Goal: Transaction & Acquisition: Purchase product/service

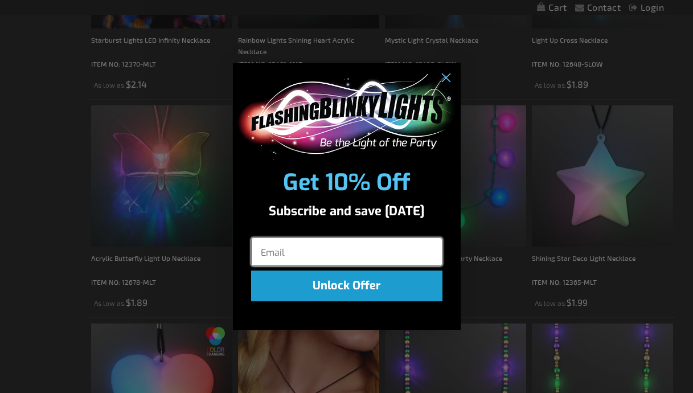
scroll to position [1219, 0]
click at [446, 80] on circle "Close dialog" at bounding box center [444, 77] width 19 height 19
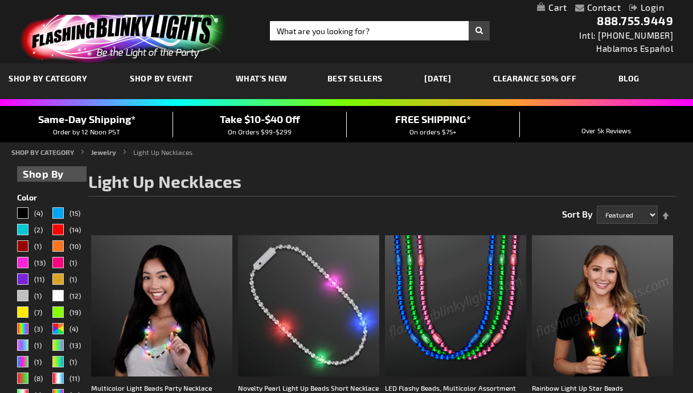
scroll to position [0, 0]
click at [315, 32] on input "Search" at bounding box center [380, 30] width 220 height 19
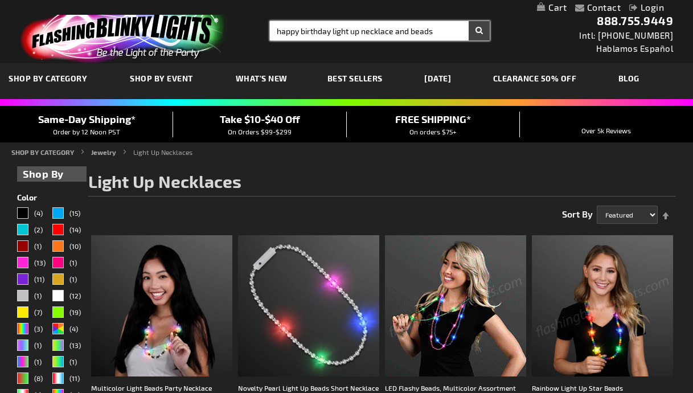
type input "happy birthday light up necklace and beads"
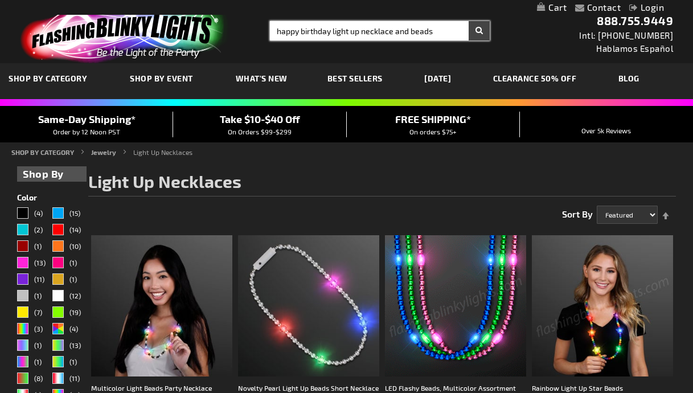
click at [479, 31] on button "Search" at bounding box center [478, 30] width 21 height 19
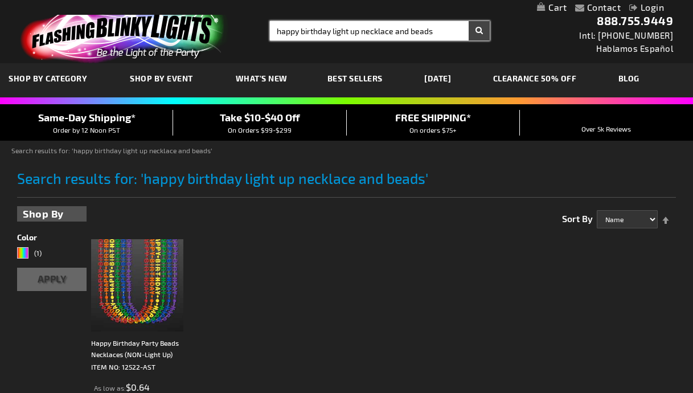
click at [438, 32] on input "happy birthday light up necklace and beads" at bounding box center [380, 30] width 220 height 19
type input "happy birthday light up necklace"
click at [479, 32] on button "Search" at bounding box center [478, 30] width 21 height 19
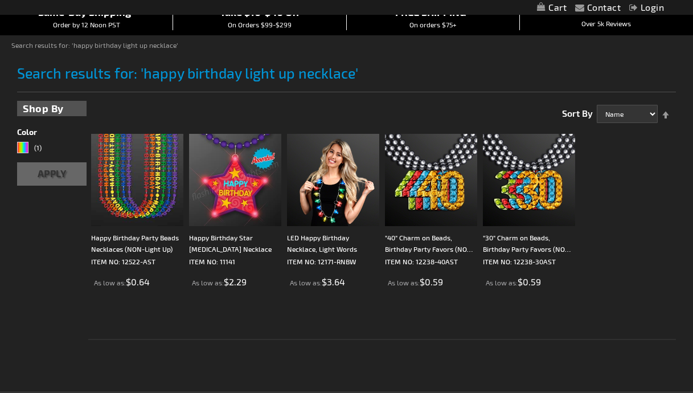
scroll to position [107, 0]
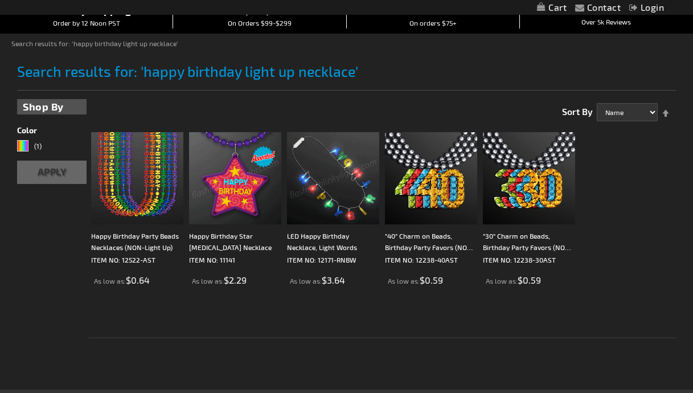
click at [331, 205] on img at bounding box center [333, 178] width 92 height 92
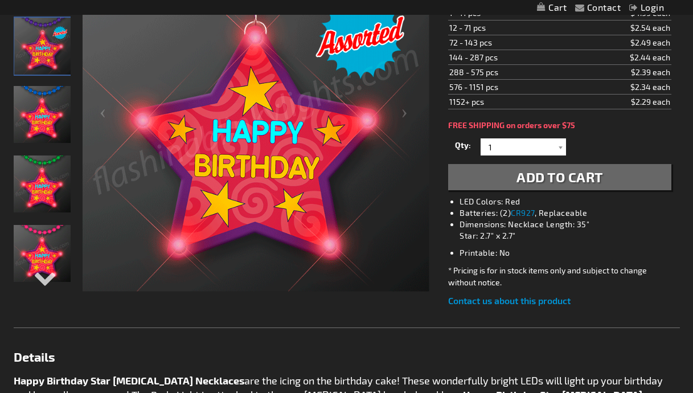
scroll to position [227, 0]
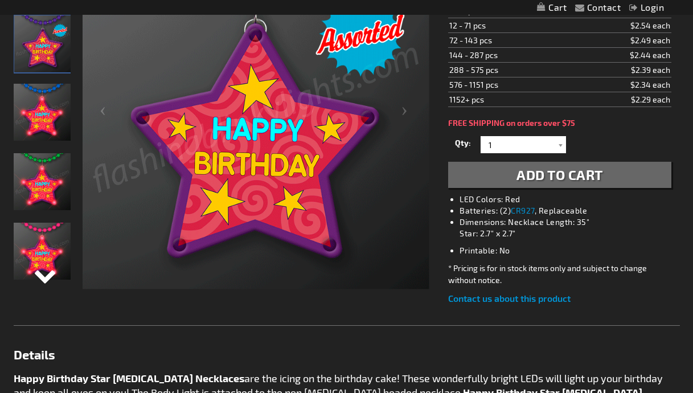
click at [45, 284] on div "Next" at bounding box center [42, 284] width 17 height 25
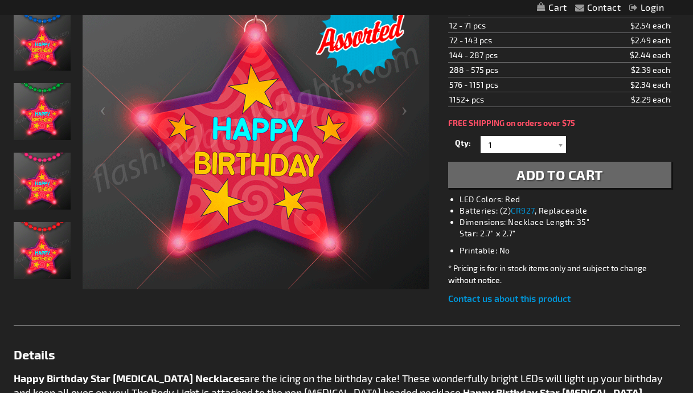
click at [45, 285] on div "Light Up Happy Birthday Star Beaded Necklace" at bounding box center [42, 255] width 57 height 69
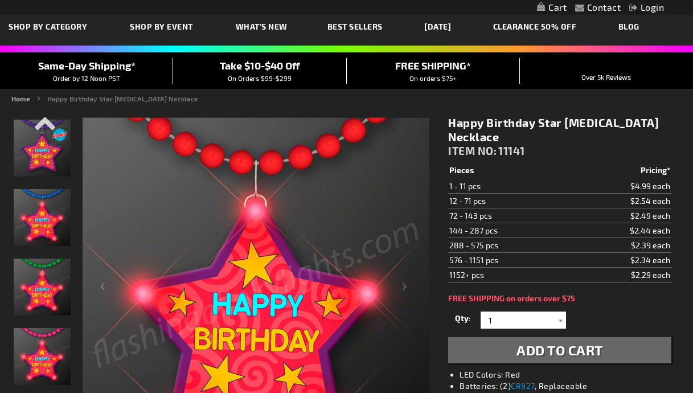
scroll to position [52, 0]
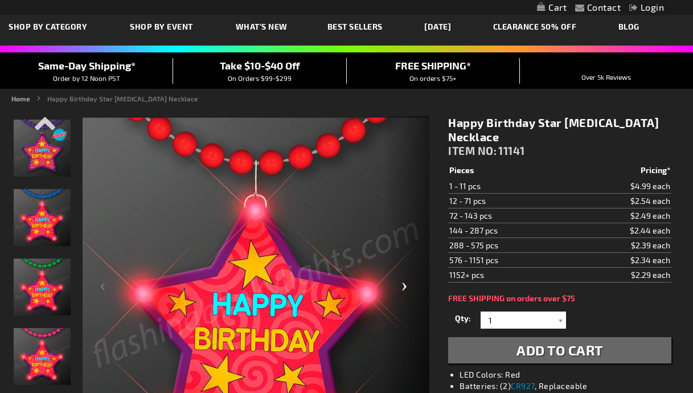
click at [405, 287] on div "Next" at bounding box center [407, 290] width 46 height 349
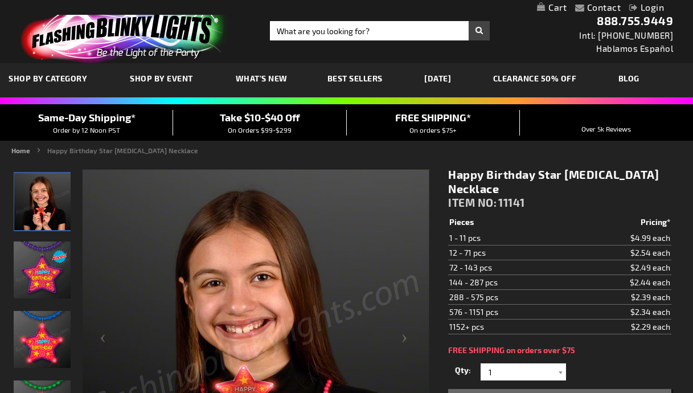
scroll to position [0, 0]
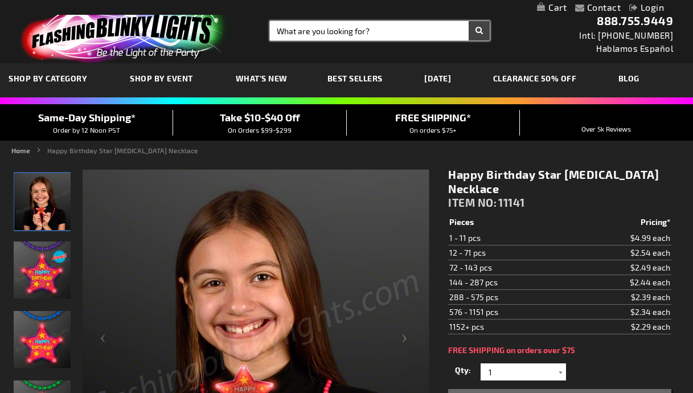
click at [304, 32] on input "Search" at bounding box center [380, 30] width 220 height 19
type input "[MEDICAL_DATA] bead necklace"
click at [479, 31] on button "Search" at bounding box center [478, 30] width 21 height 19
